Goal: Find specific page/section: Find specific page/section

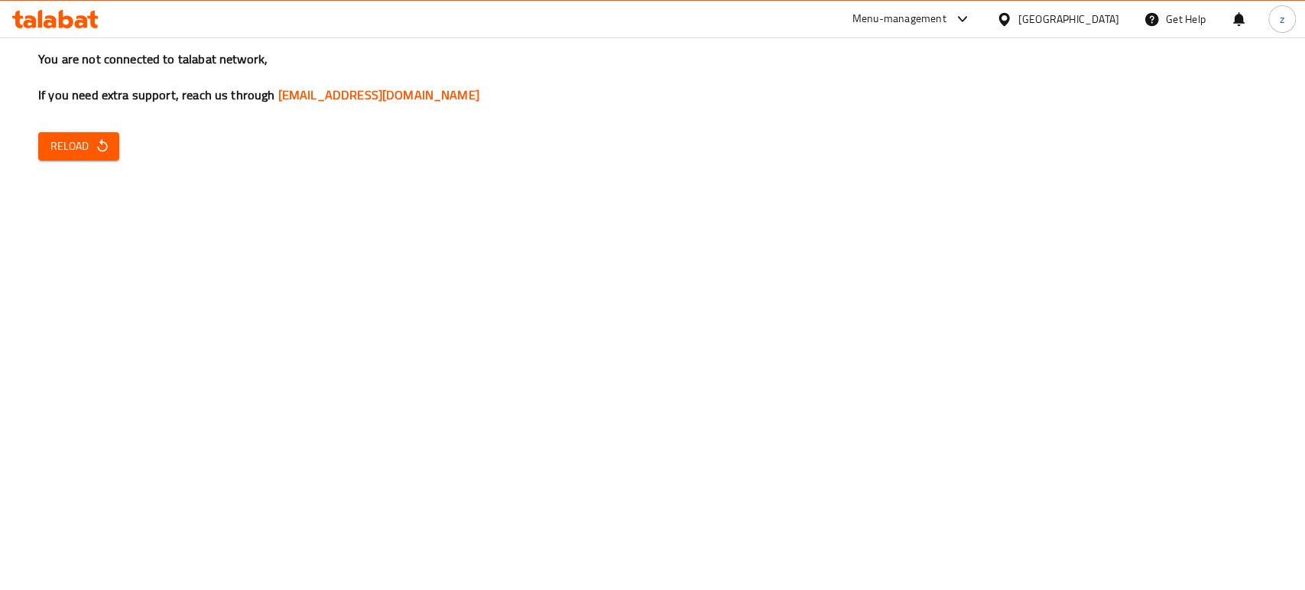
click at [90, 149] on span "Reload" at bounding box center [78, 146] width 57 height 19
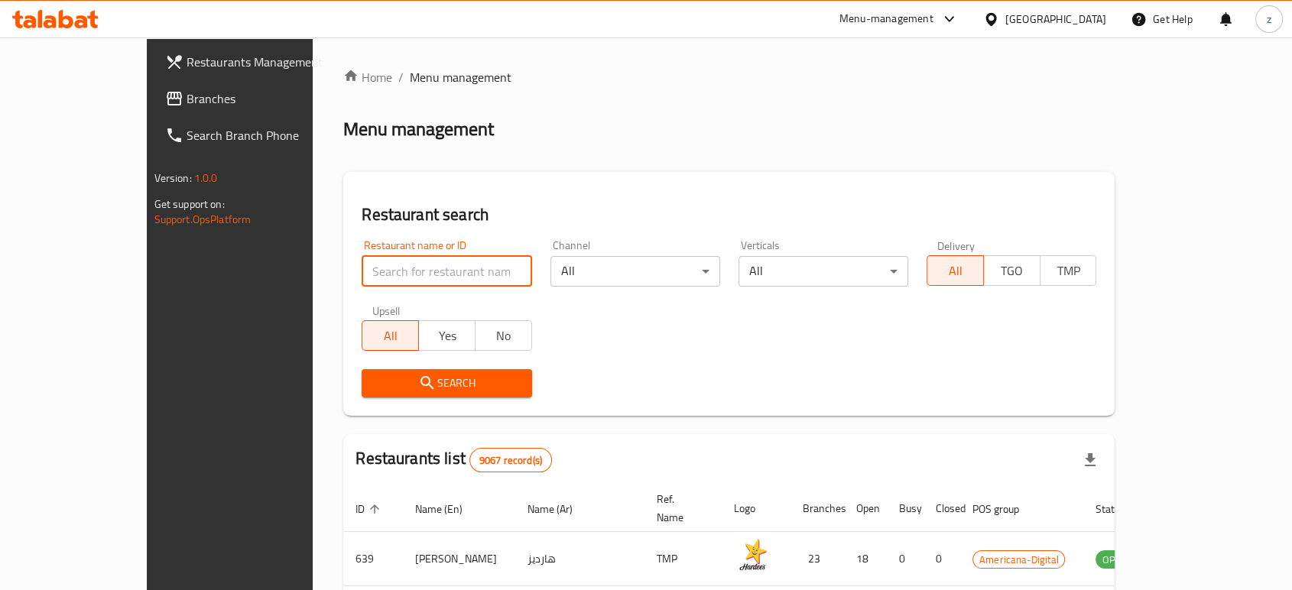
click at [361, 277] on input "search" at bounding box center [446, 271] width 170 height 31
click button "Search" at bounding box center [446, 383] width 170 height 28
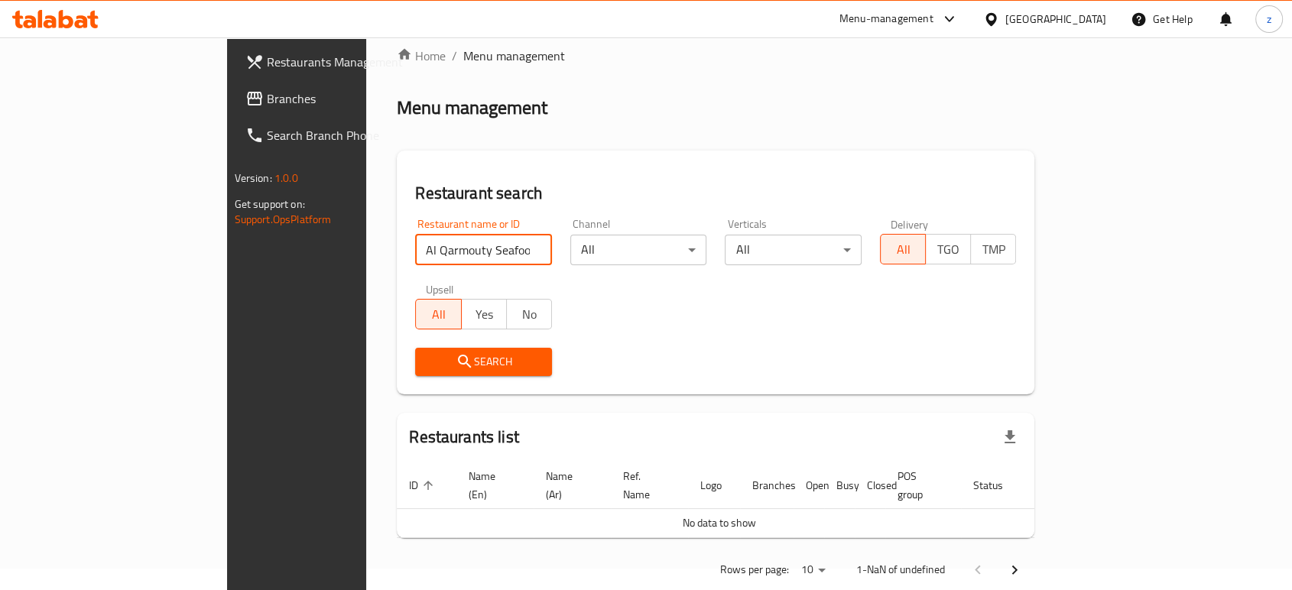
scroll to position [34, 0]
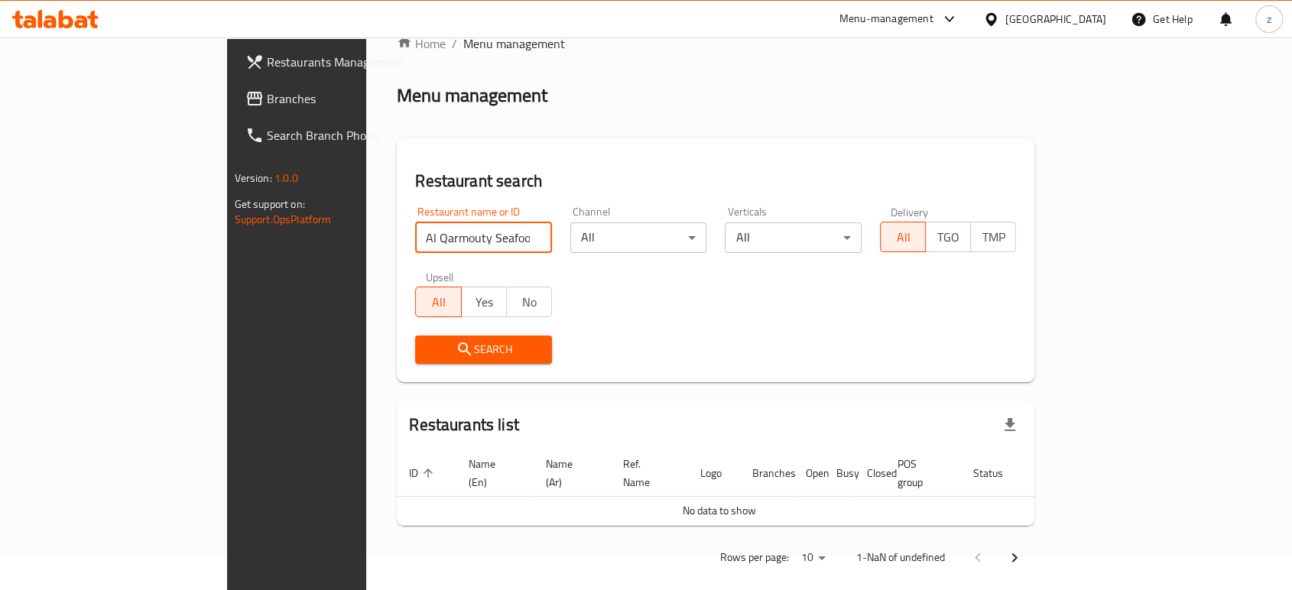
drag, startPoint x: 387, startPoint y: 248, endPoint x: 219, endPoint y: 212, distance: 172.5
click at [366, 225] on div "Home / Menu management Menu management Restaurant search Restaurant name or ID …" at bounding box center [715, 306] width 698 height 604
paste input "Khaneen"
click button "Search" at bounding box center [483, 349] width 137 height 28
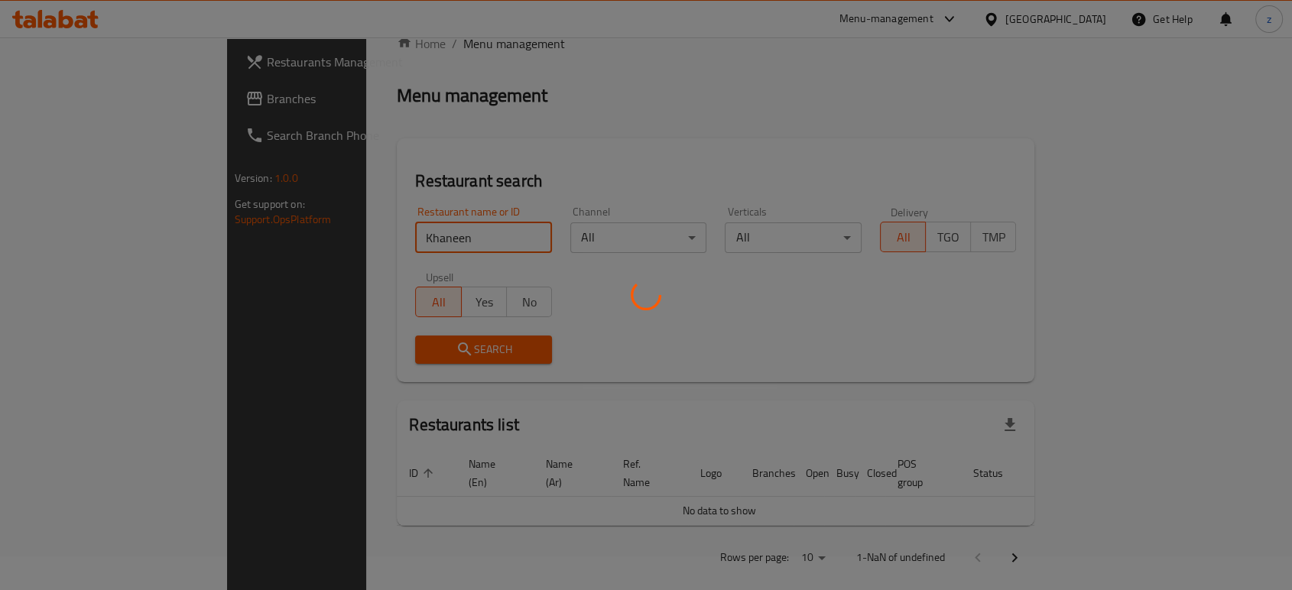
type input "Khaneen Restaurant"
click at [426, 348] on div at bounding box center [646, 295] width 1292 height 590
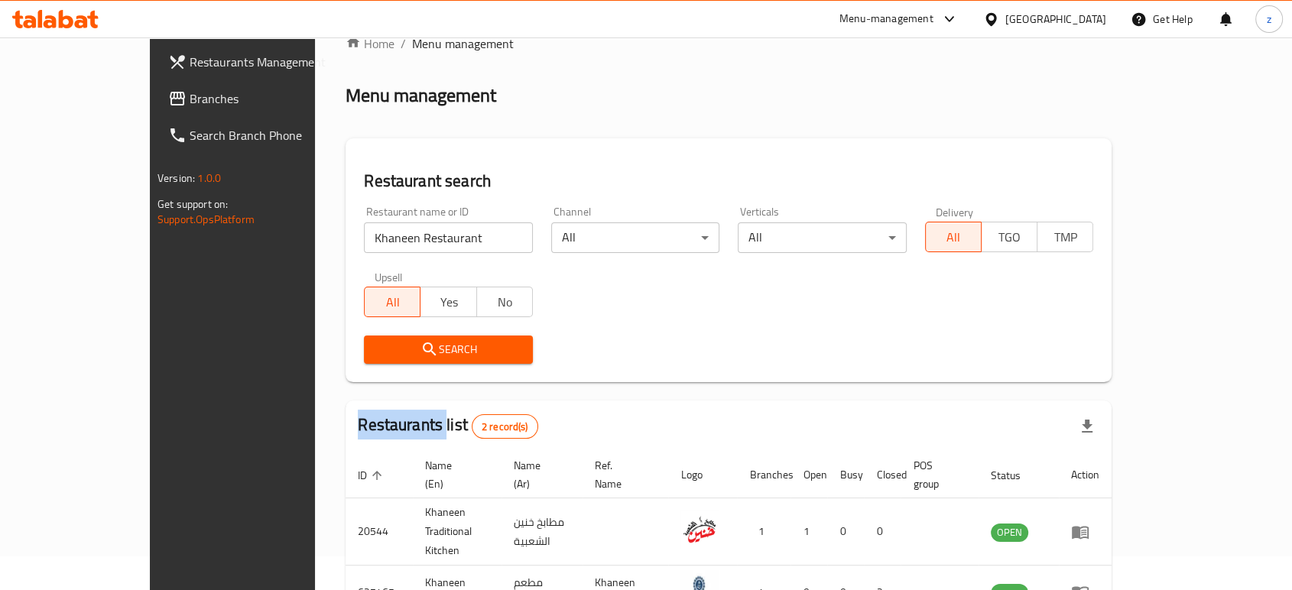
scroll to position [114, 0]
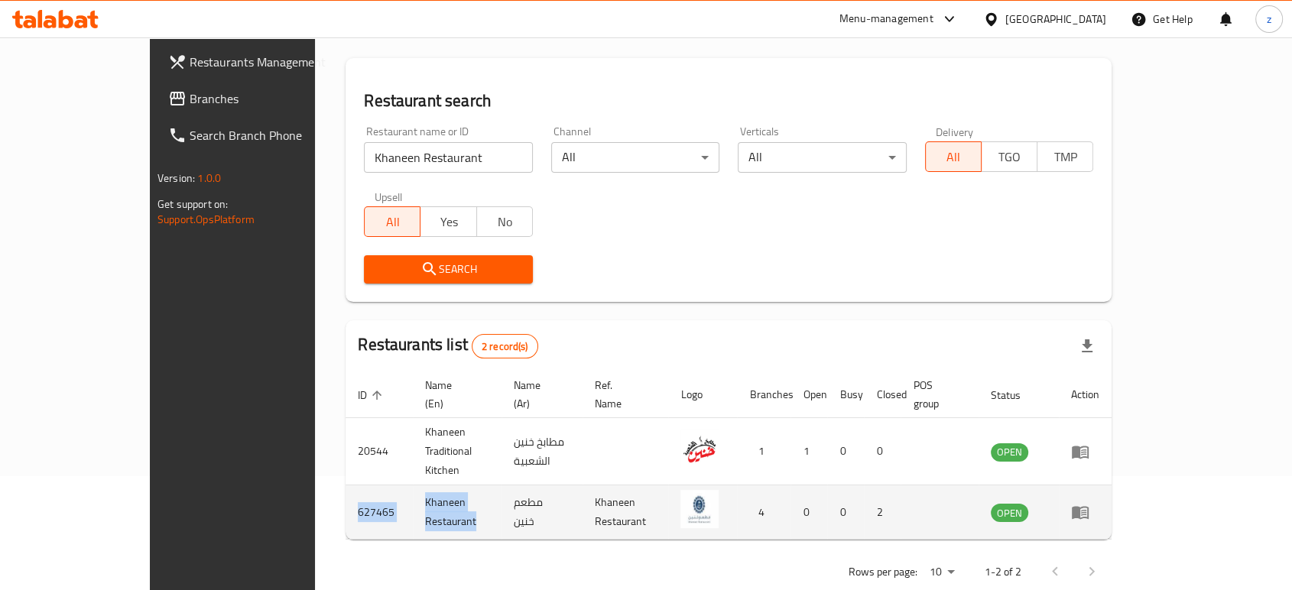
drag, startPoint x: 432, startPoint y: 475, endPoint x: 249, endPoint y: 470, distance: 182.7
click at [345, 485] on tr "627465 Khaneen Restaurant مطعم خنين Khaneen Restaurant 4 0 0 2 OPEN" at bounding box center [728, 512] width 766 height 54
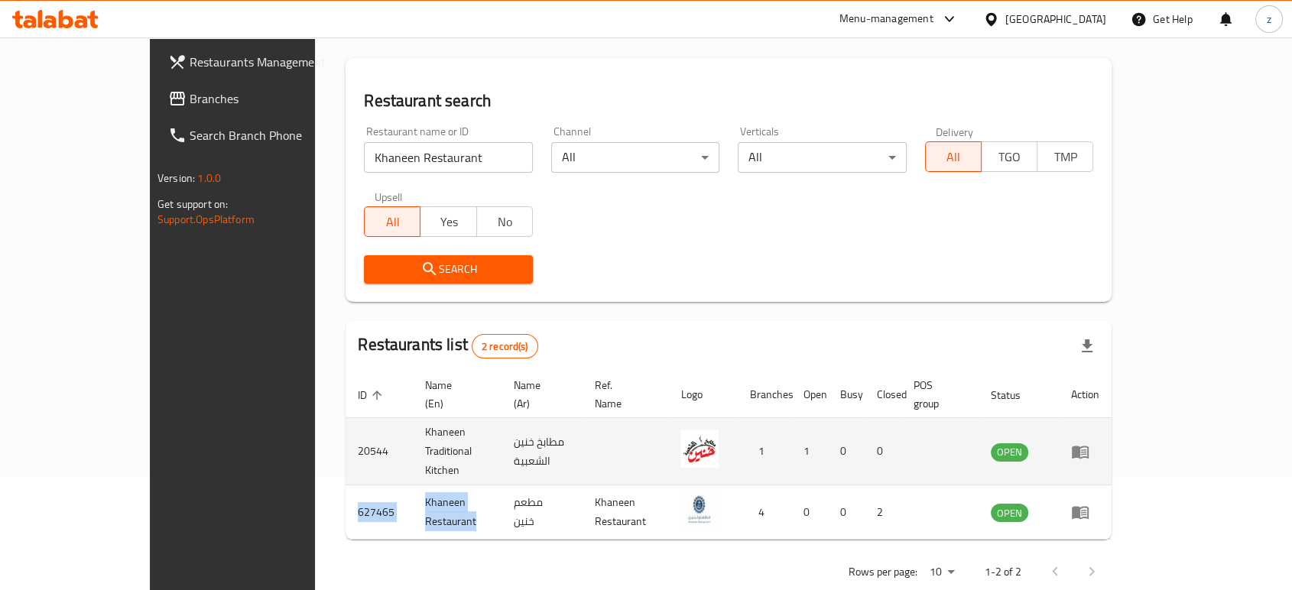
copy tr "627465 Khaneen Restaurant"
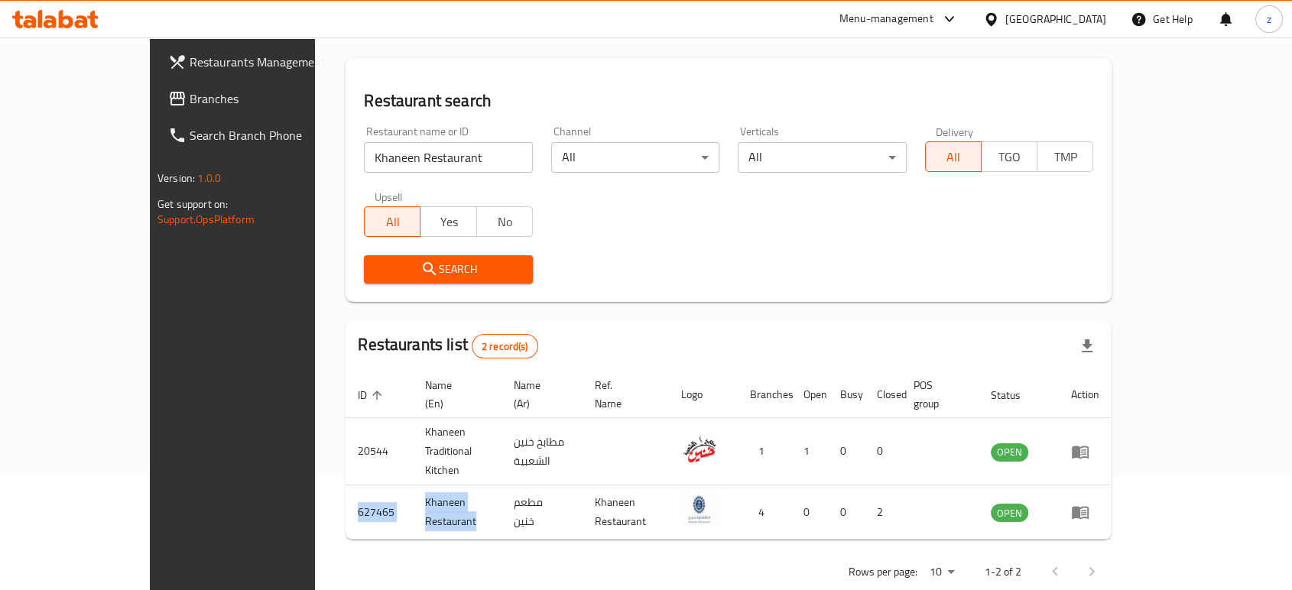
copy tr "627465 Khaneen Restaurant"
